Goal: Task Accomplishment & Management: Complete application form

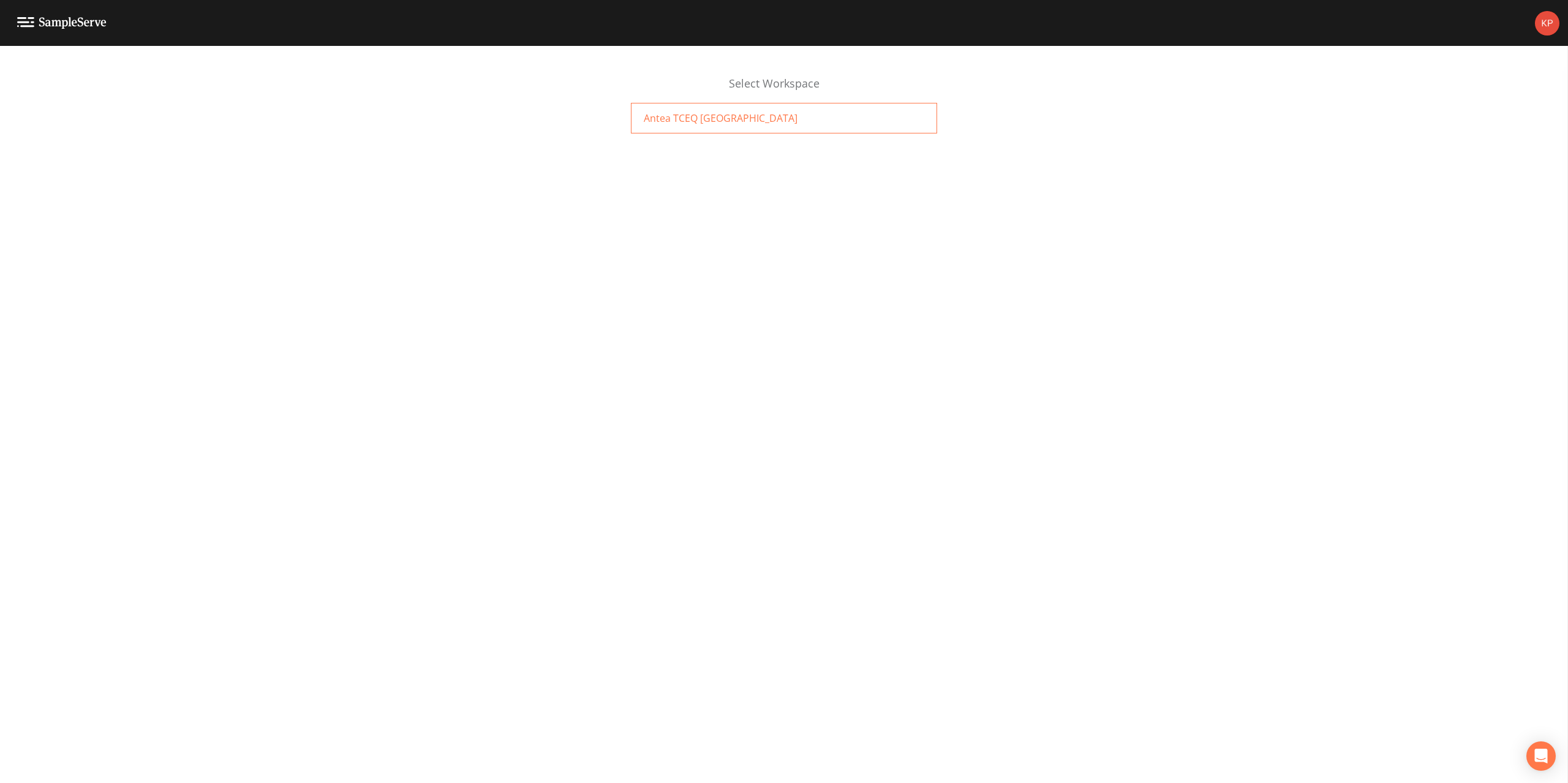
click at [718, 120] on span "Antea TCEQ El Paso" at bounding box center [720, 118] width 154 height 15
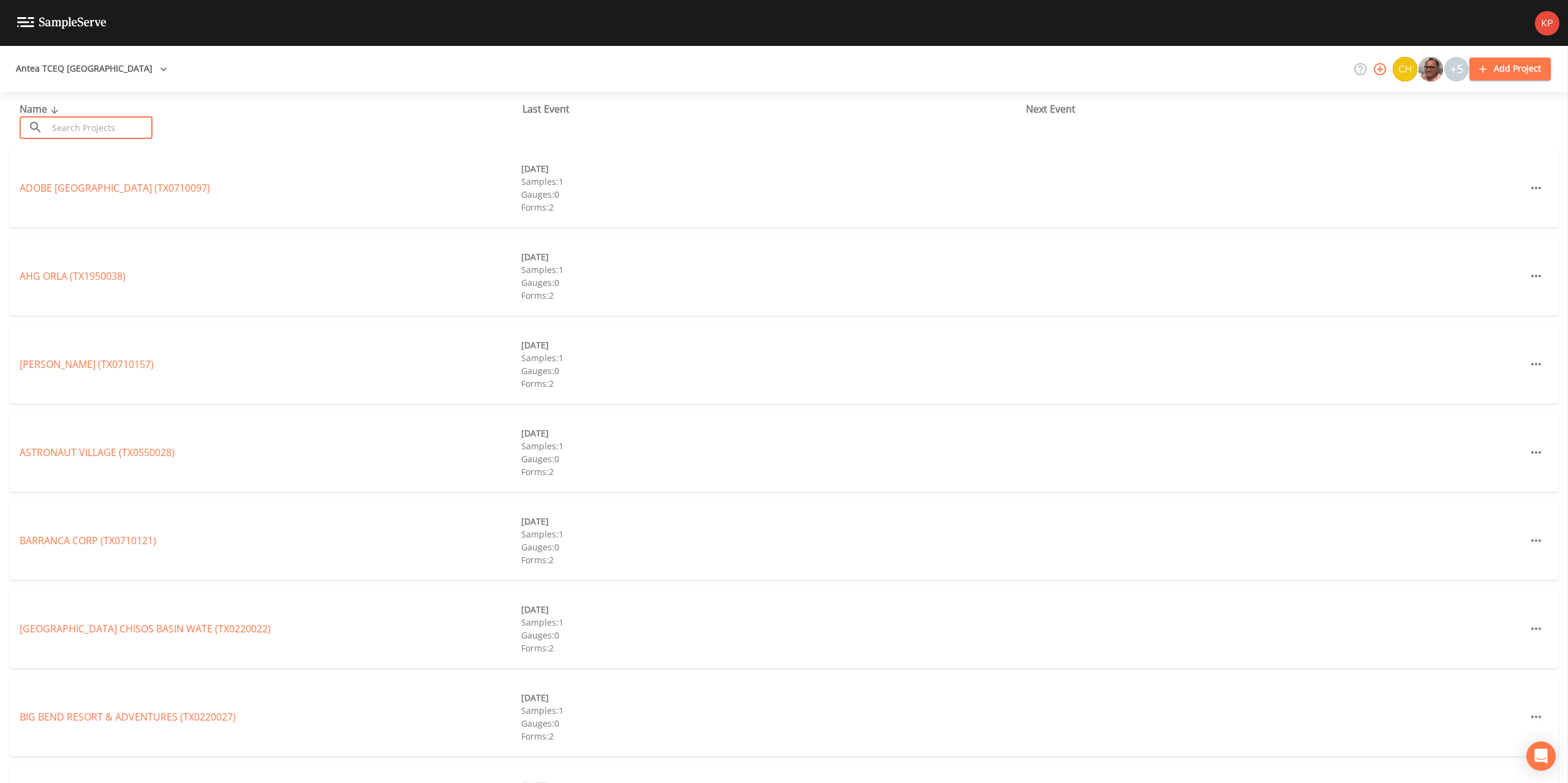
click at [100, 129] on input "text" at bounding box center [100, 127] width 105 height 23
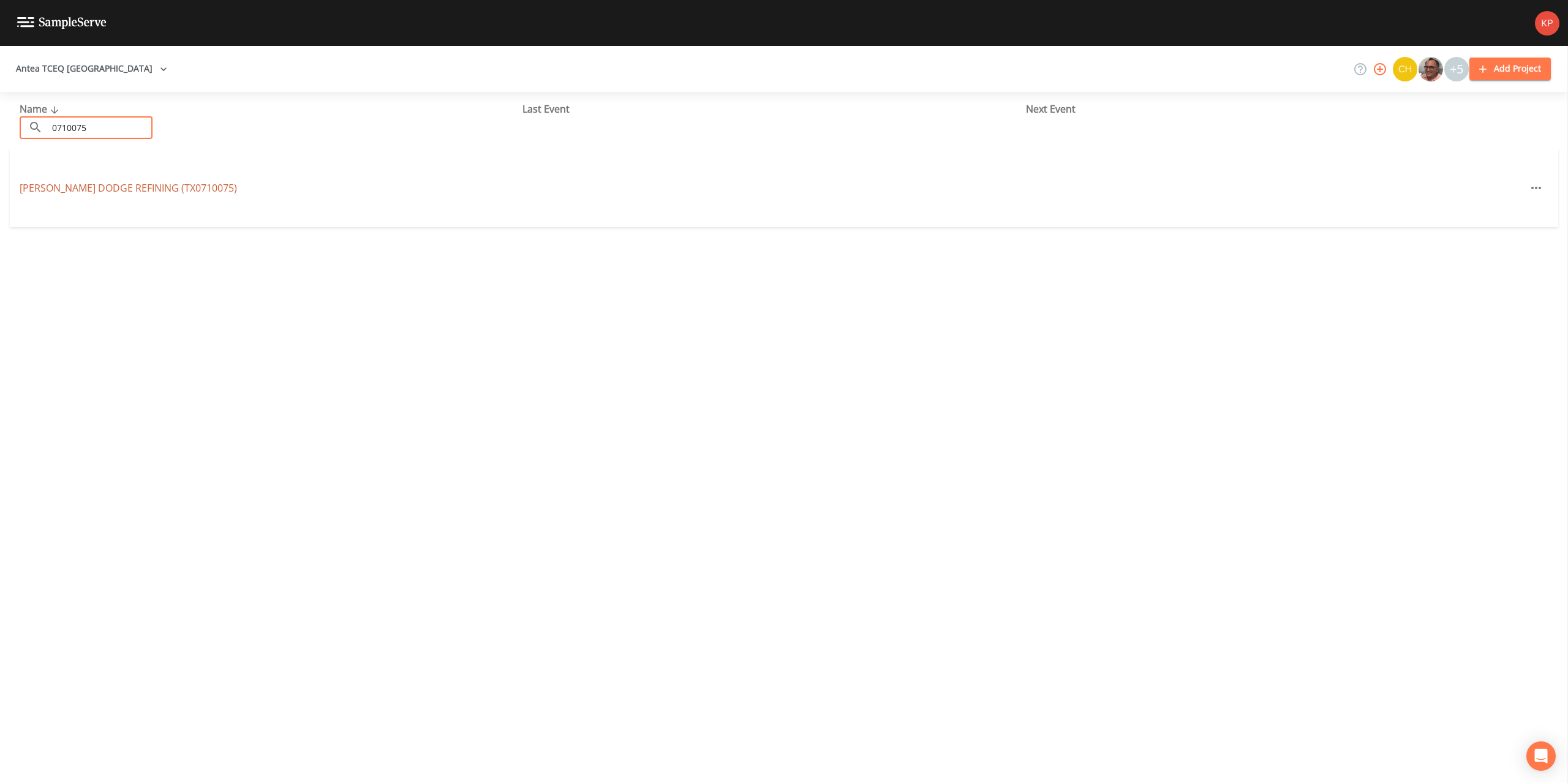
type input "0710075"
click at [71, 185] on link "PHELPS DODGE REFINING (TX0710075)" at bounding box center [128, 187] width 218 height 14
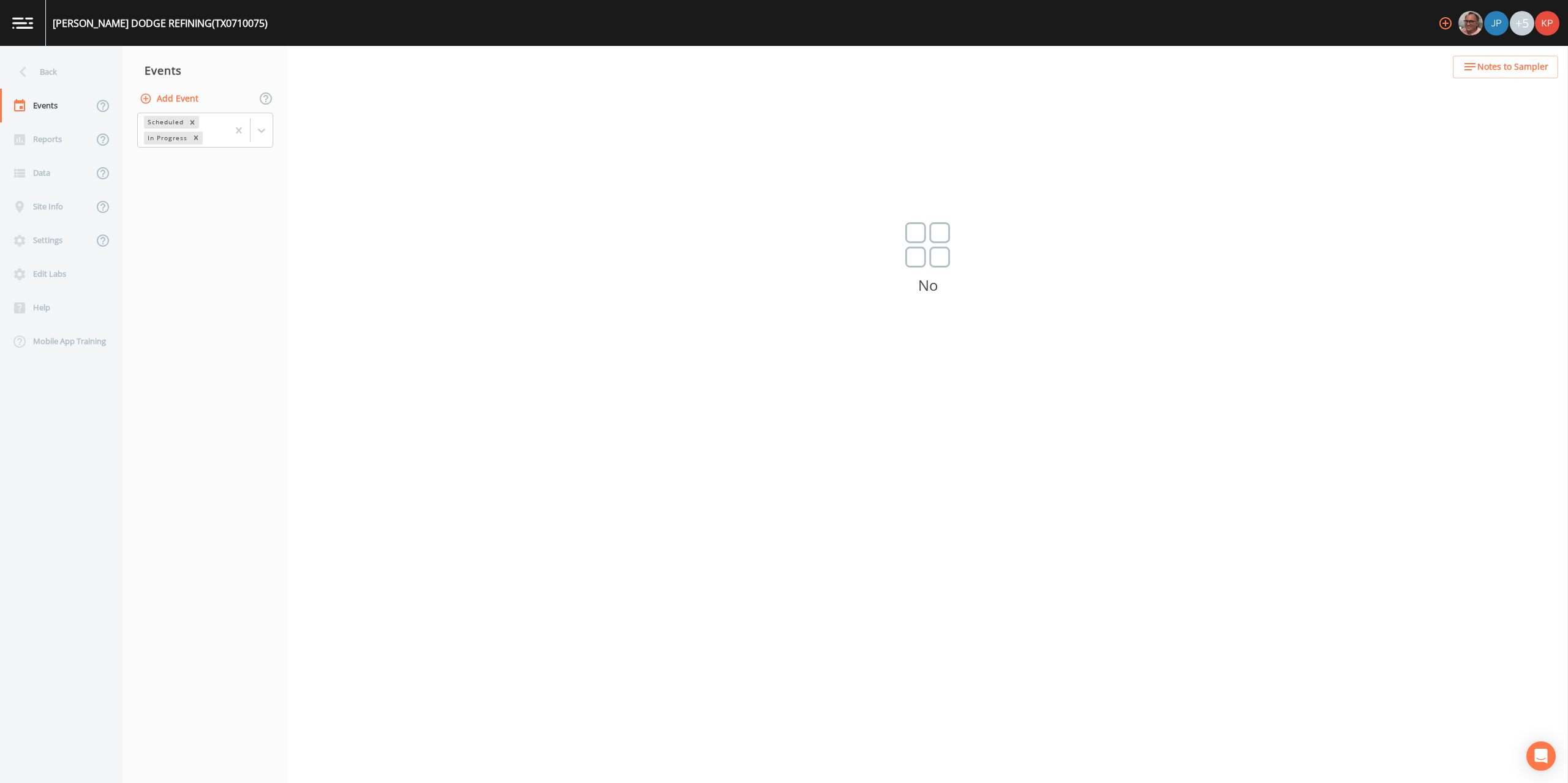
click at [146, 97] on icon "button" at bounding box center [146, 99] width 10 height 10
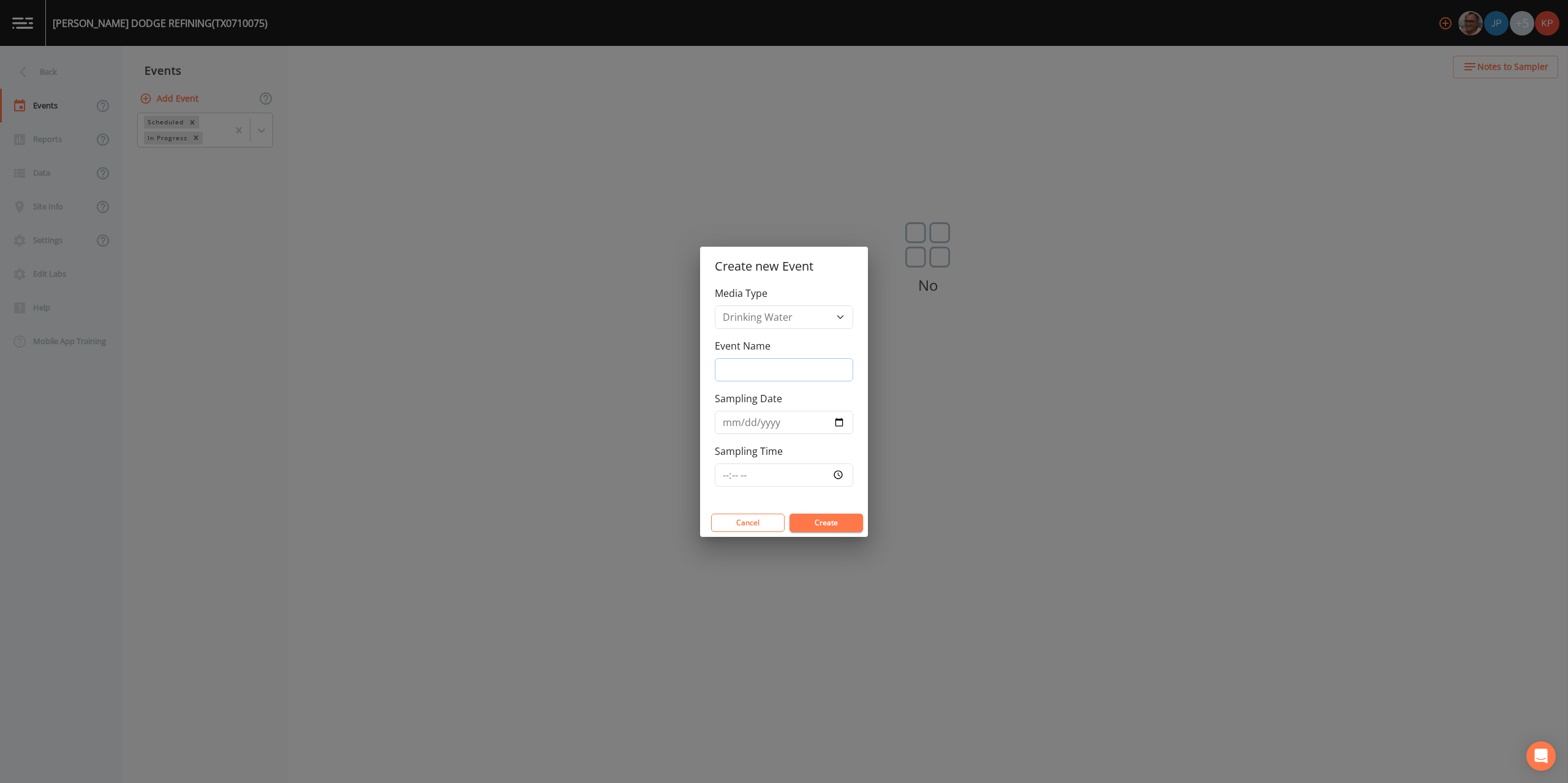
click at [743, 368] on input "Event Name" at bounding box center [784, 370] width 139 height 23
type input "Annual Sampling"
click at [836, 423] on input "Sampling Date" at bounding box center [784, 422] width 139 height 23
type input "2025-08-18"
click at [840, 473] on input "Sampling Time" at bounding box center [784, 475] width 139 height 23
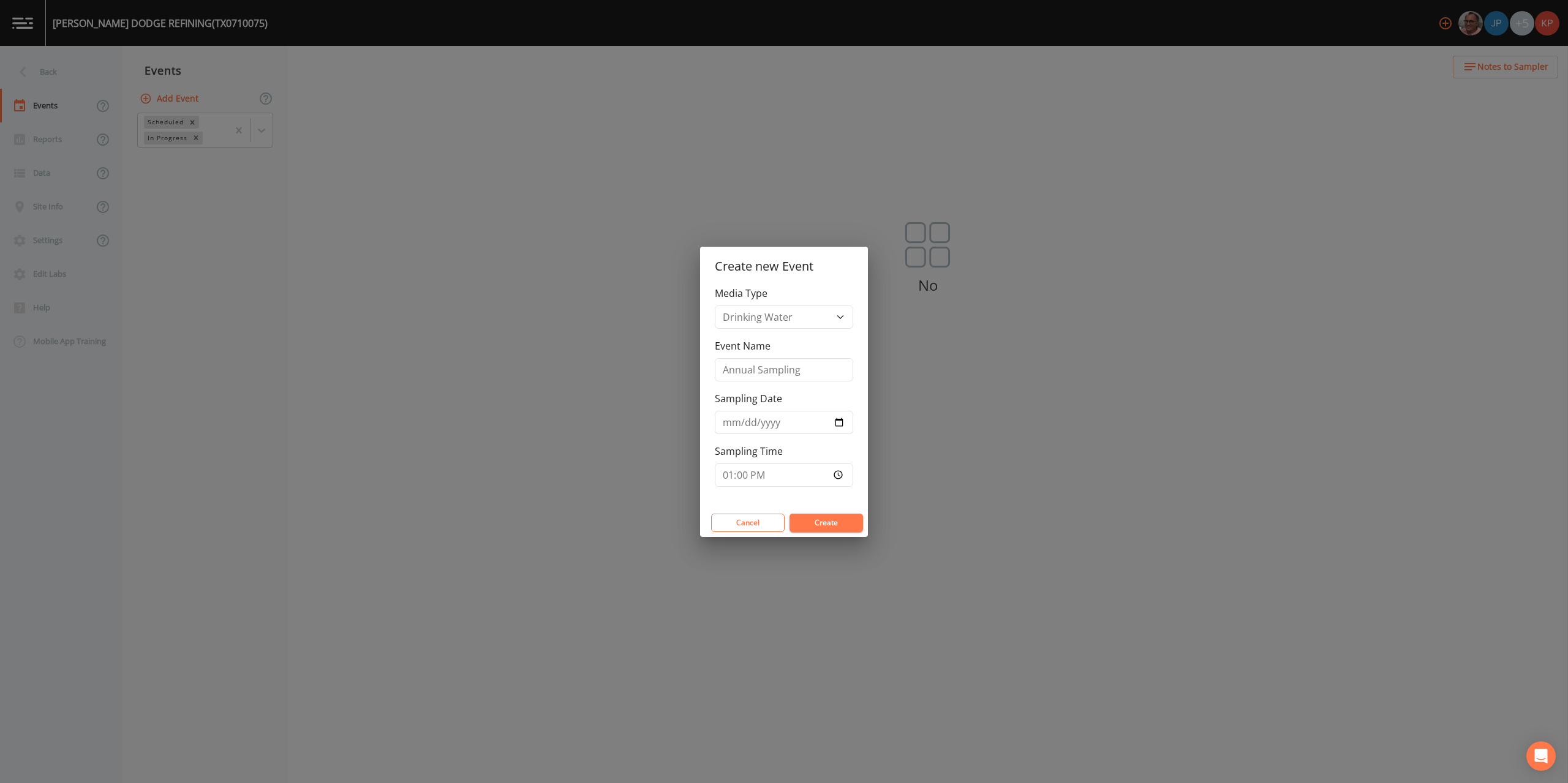
type input "13:00"
click at [838, 524] on button "Create" at bounding box center [827, 523] width 73 height 19
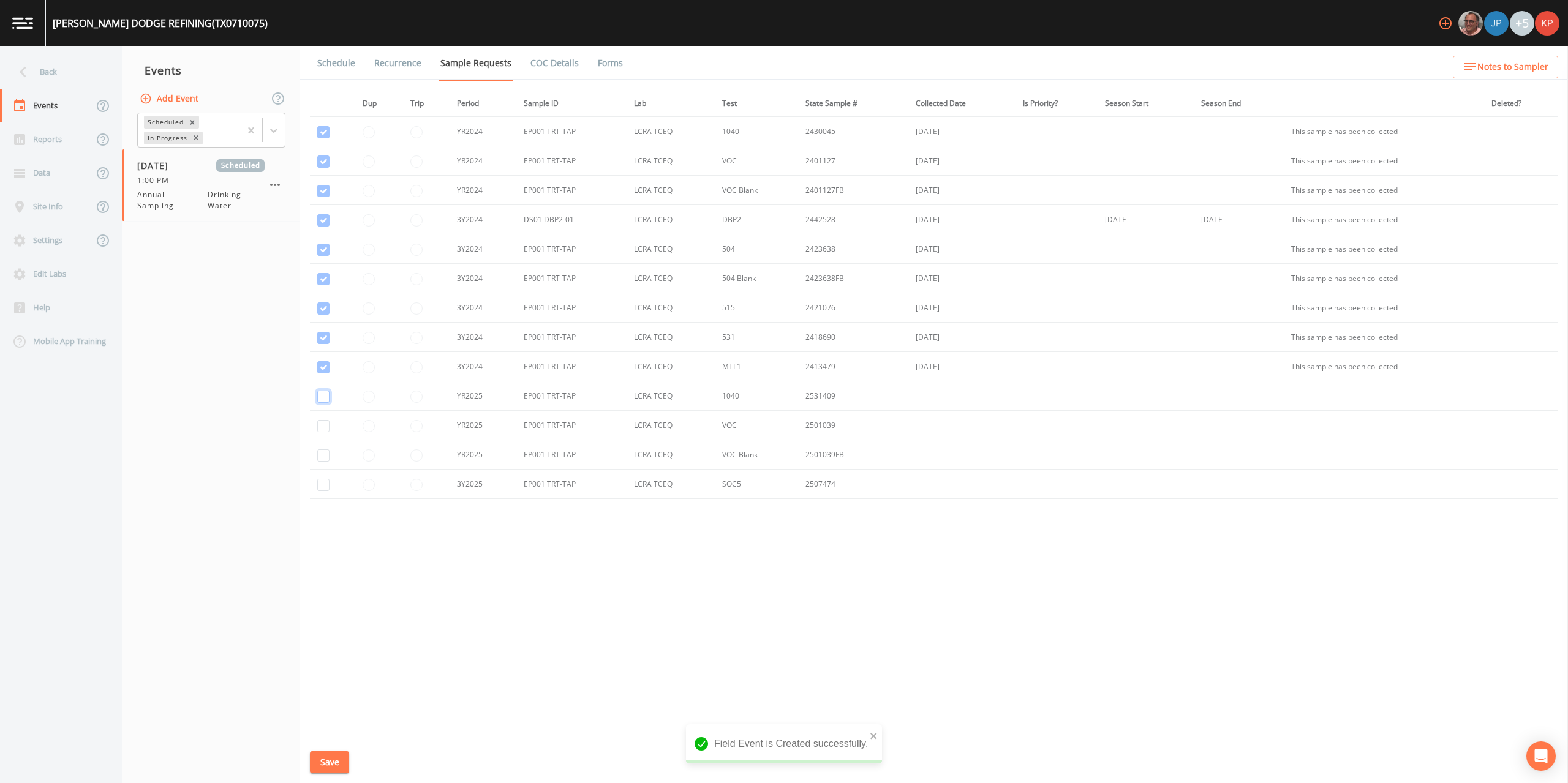
click at [325, 138] on input "checkbox" at bounding box center [323, 132] width 12 height 12
checkbox input "true"
click at [326, 168] on input "checkbox" at bounding box center [323, 162] width 12 height 12
checkbox input "true"
click at [321, 197] on input "checkbox" at bounding box center [323, 191] width 12 height 12
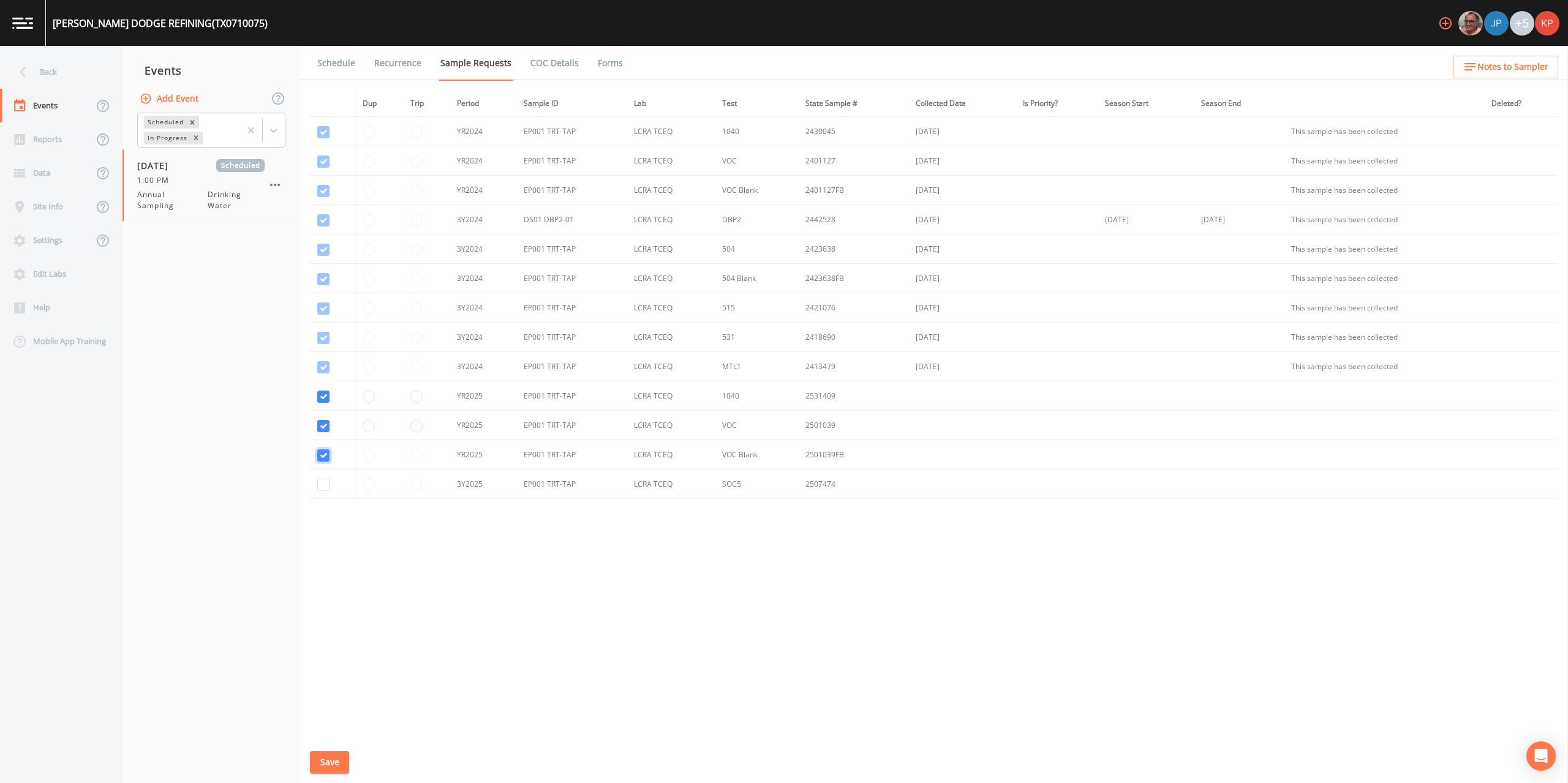
checkbox input "true"
click at [323, 490] on input "checkbox" at bounding box center [323, 485] width 12 height 12
checkbox input "true"
click at [336, 760] on button "Save" at bounding box center [329, 762] width 39 height 23
click at [338, 66] on link "Schedule" at bounding box center [336, 62] width 42 height 34
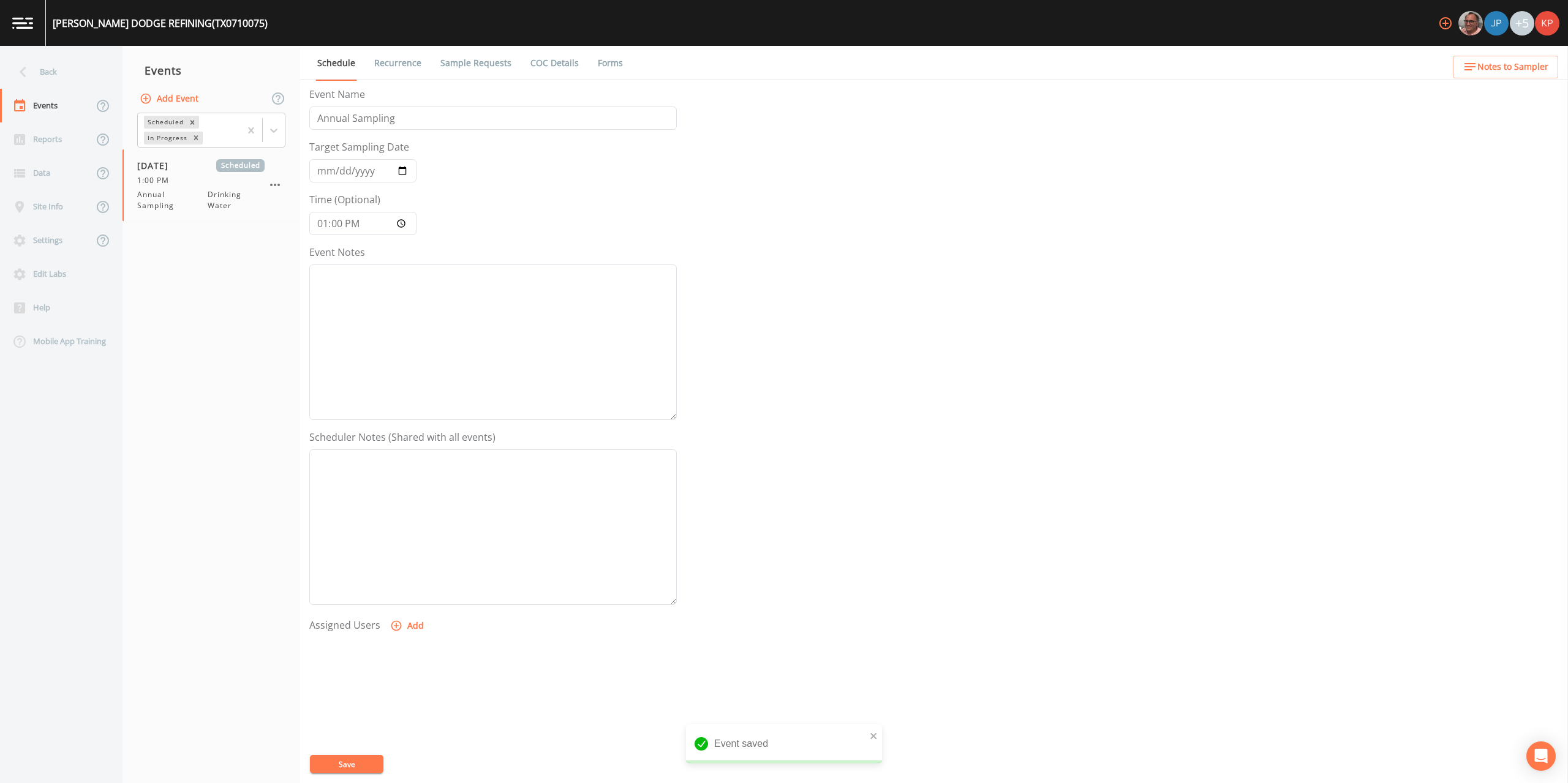
click at [398, 625] on icon "button" at bounding box center [396, 625] width 12 height 12
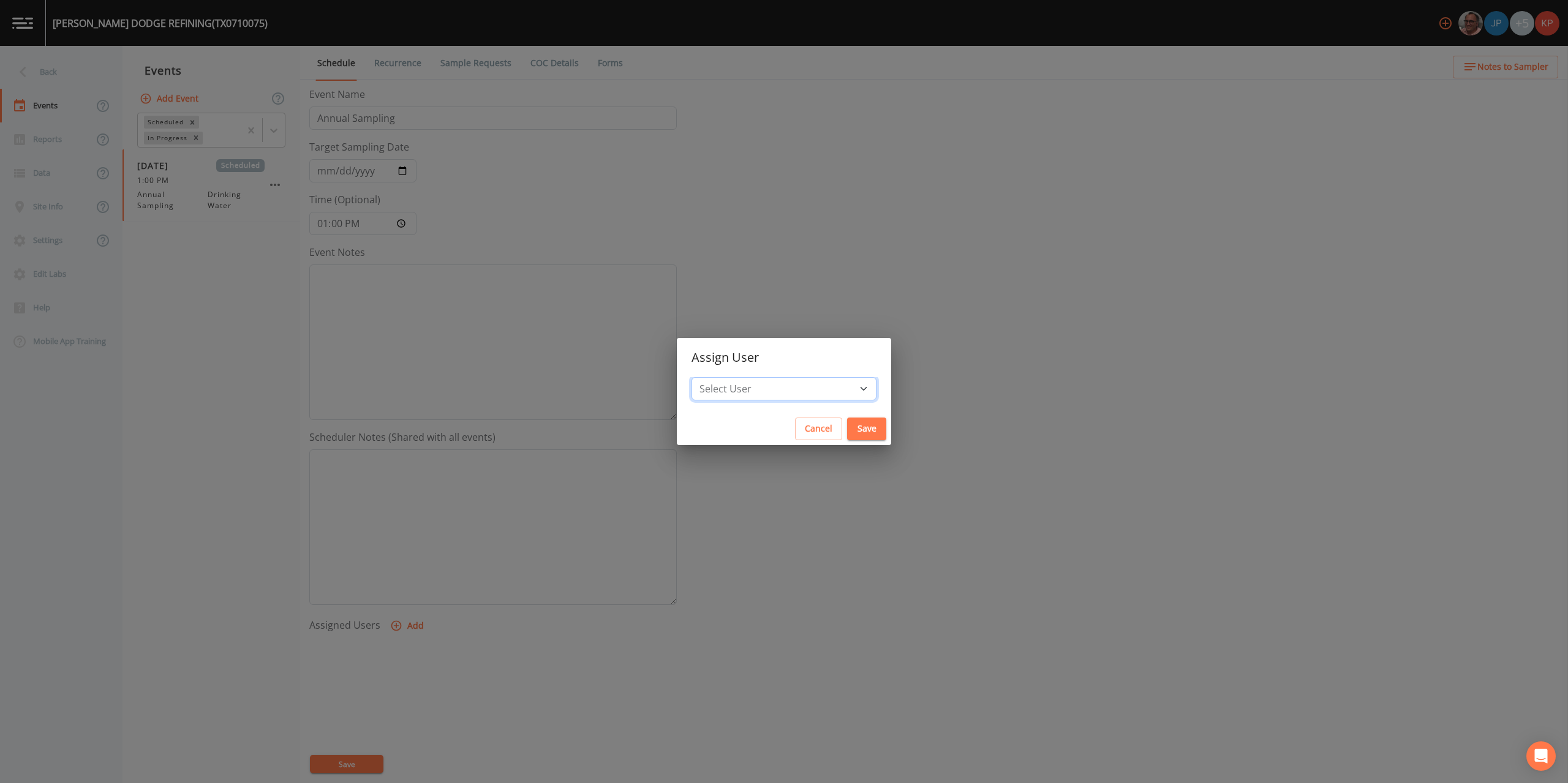
click at [823, 386] on select "Select User Mike Franklin Joshua gere Paul David Weber Zachary Evans Stafford J…" at bounding box center [784, 389] width 185 height 23
select select "f7af0aff-814f-4e76-9497-215a20ea6cd2"
click at [730, 377] on select "Select User Mike Franklin Joshua gere Paul David Weber Zachary Evans Stafford J…" at bounding box center [784, 389] width 185 height 23
click at [847, 430] on button "Save" at bounding box center [866, 429] width 39 height 23
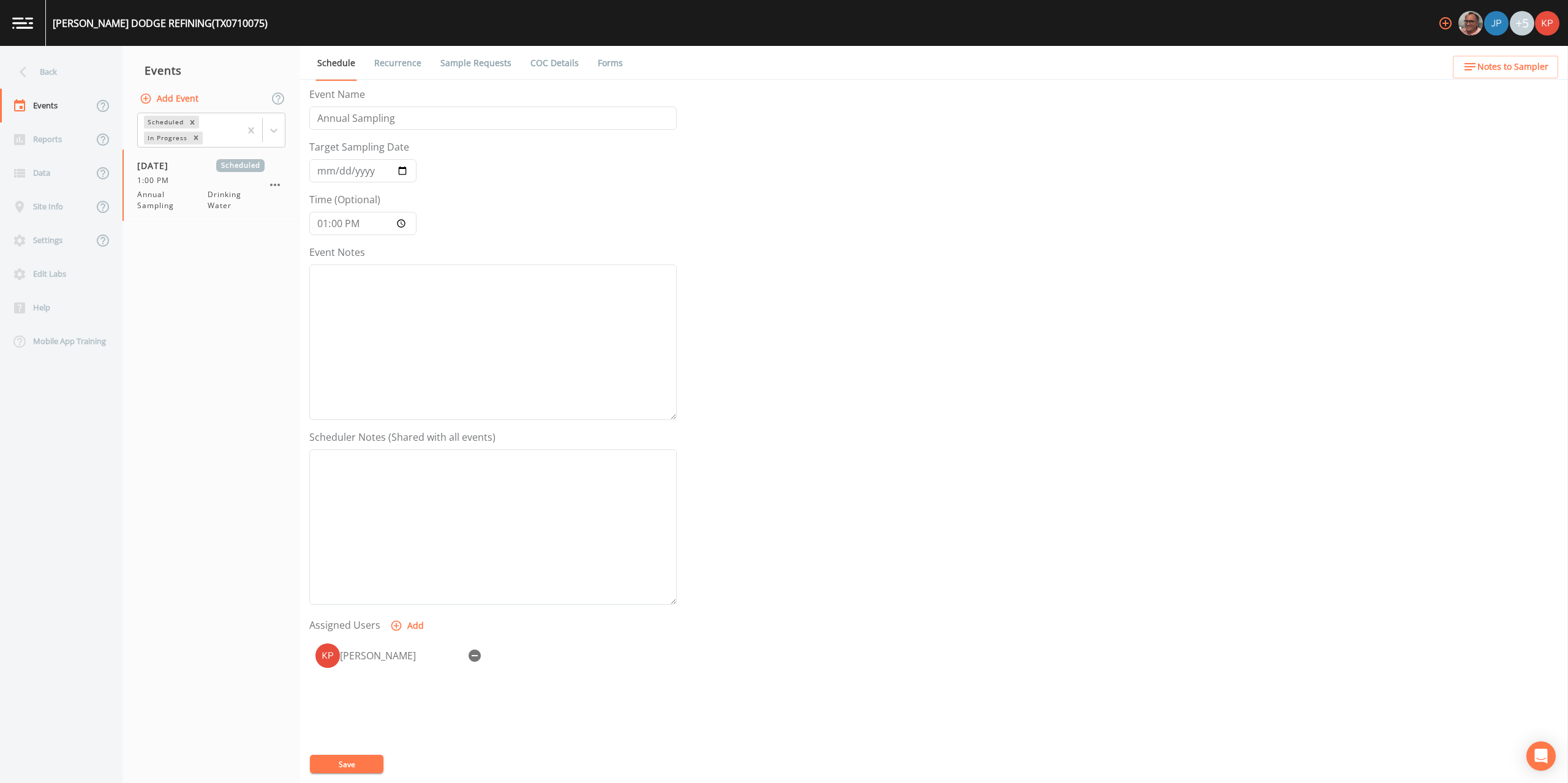
select select
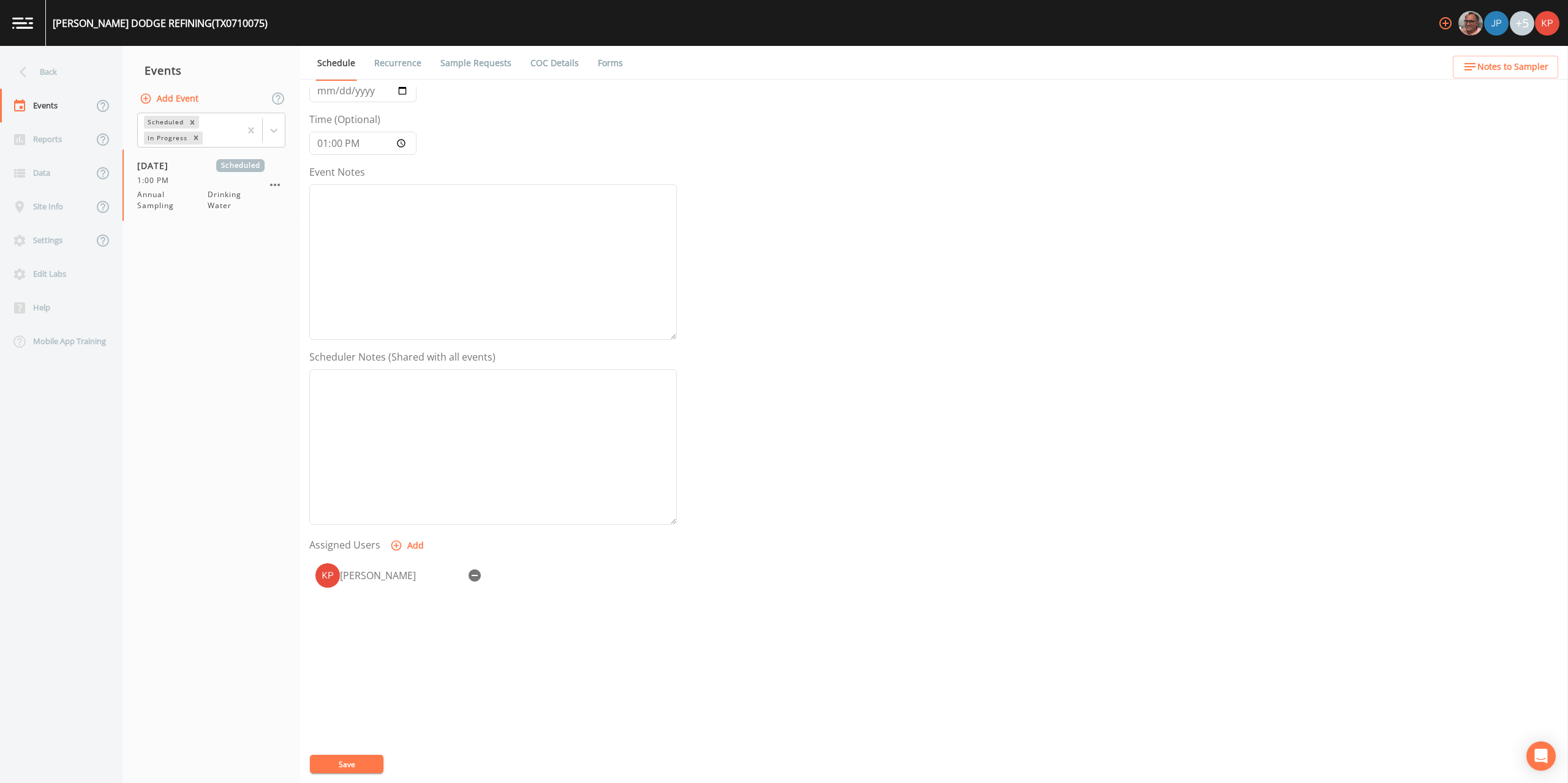
scroll to position [81, 0]
click at [353, 764] on button "Save" at bounding box center [347, 764] width 73 height 19
